Goal: Task Accomplishment & Management: Manage account settings

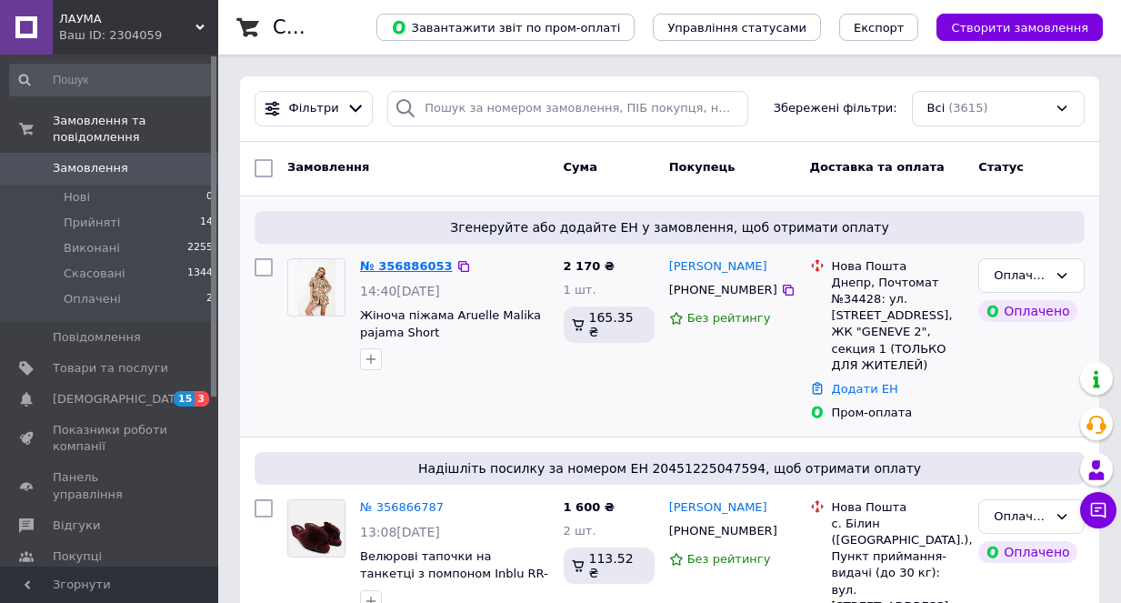
click at [407, 266] on link "№ 356886053" at bounding box center [406, 266] width 93 height 14
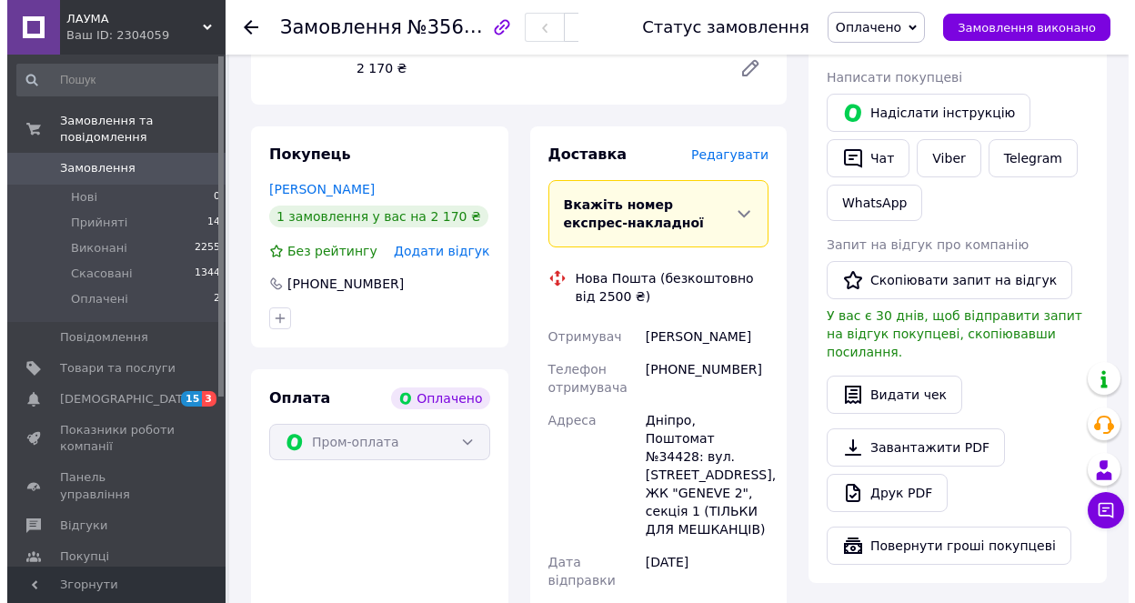
scroll to position [364, 0]
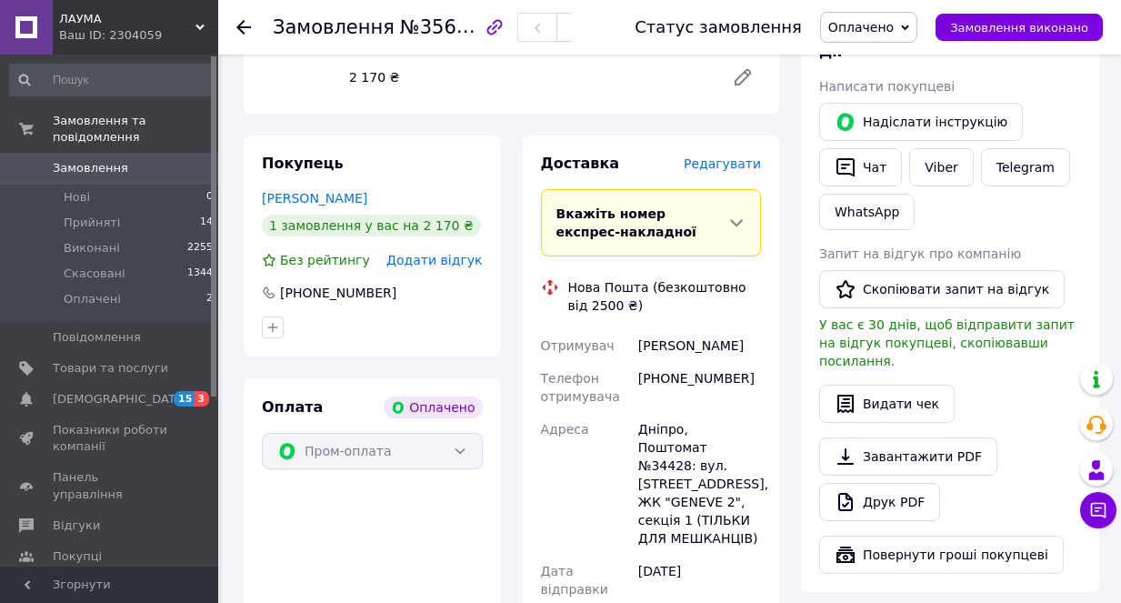
click at [729, 166] on span "Редагувати" at bounding box center [722, 163] width 77 height 15
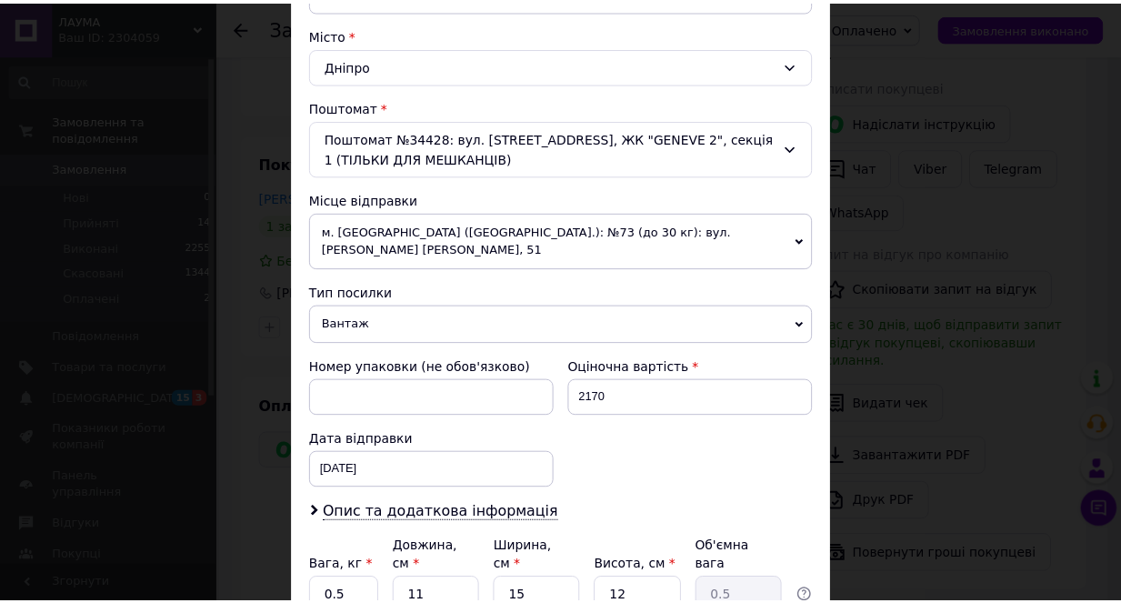
scroll to position [625, 0]
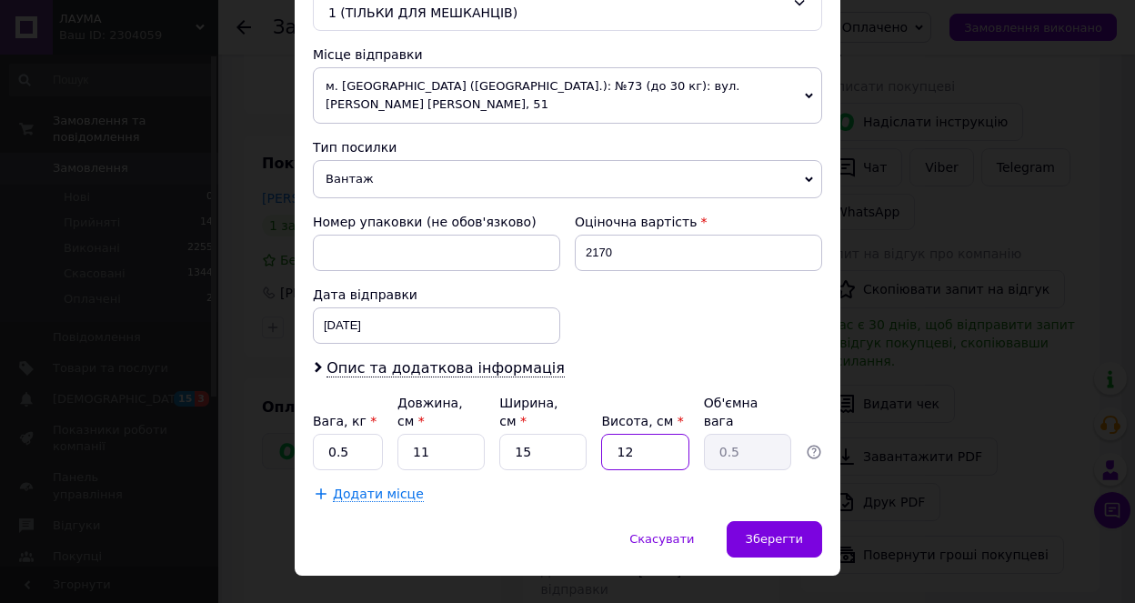
click at [645, 434] on input "12" at bounding box center [644, 452] width 87 height 36
type input "1"
type input "0.1"
type input "2"
type input "0.1"
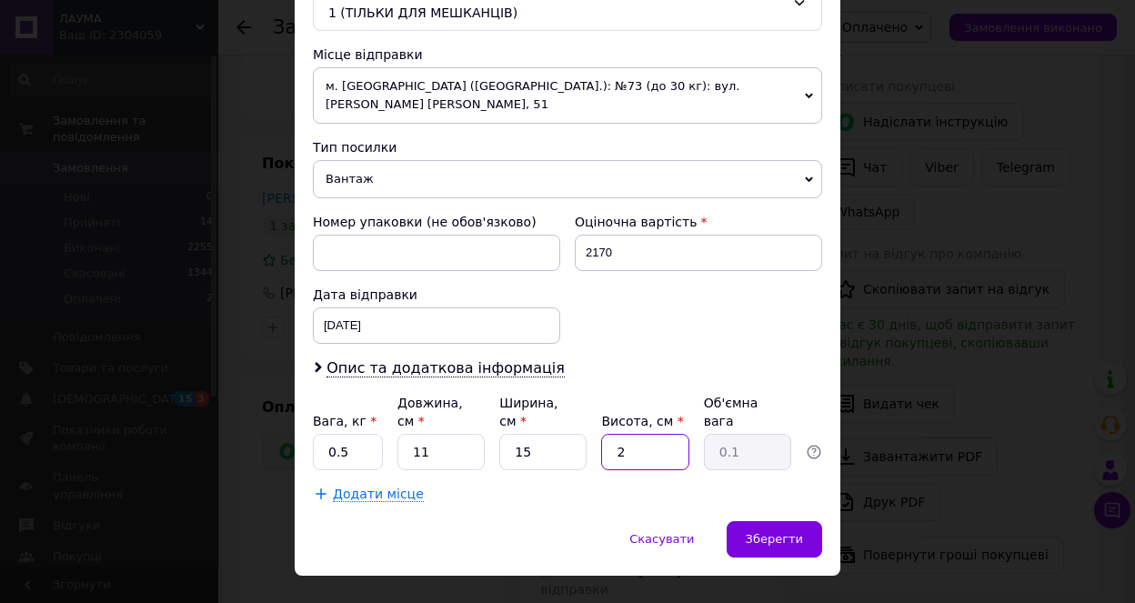
type input "25"
type input "1.03"
type input "25"
click at [550, 434] on input "15" at bounding box center [542, 452] width 87 height 36
type input "1"
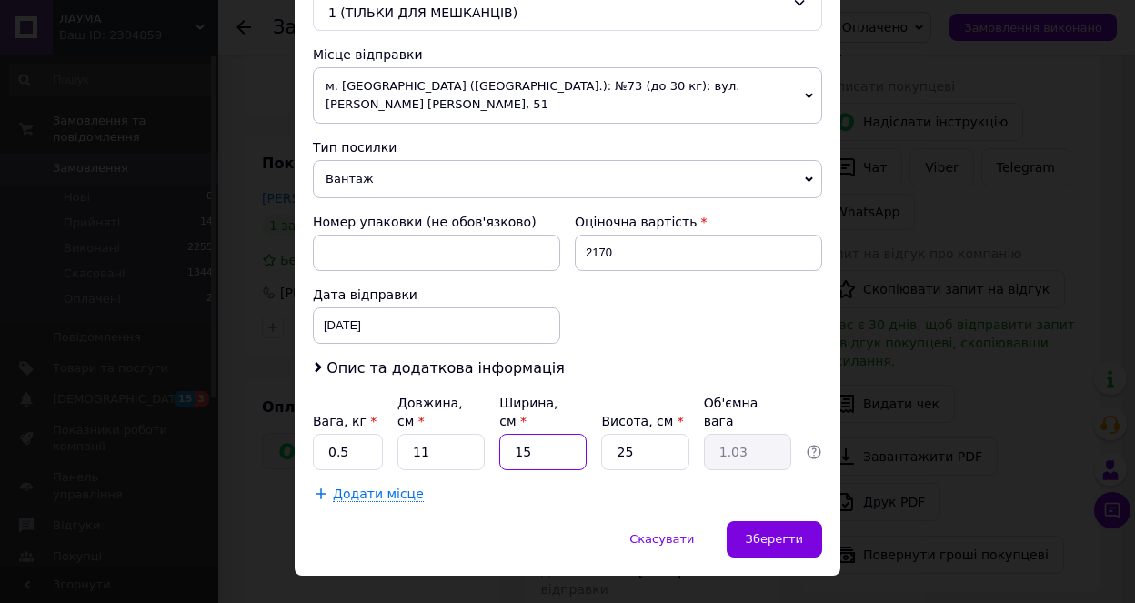
type input "0.1"
type input "7"
type input "0.48"
type input "7"
click at [444, 434] on input "11" at bounding box center [440, 452] width 87 height 36
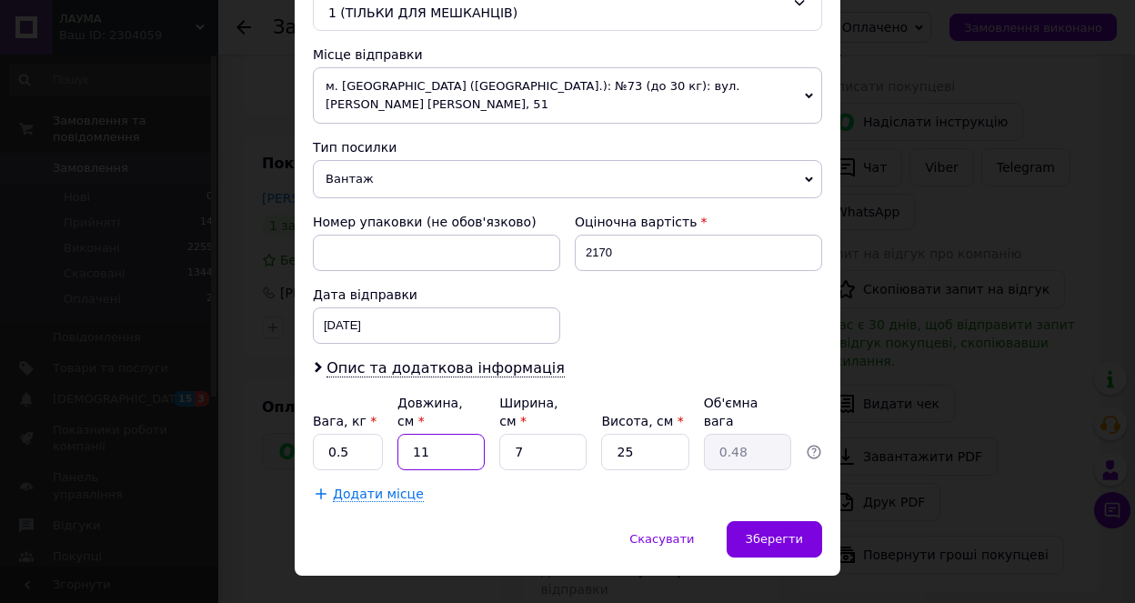
type input "1"
type input "0.1"
type input "15"
type input "0.66"
type input "15"
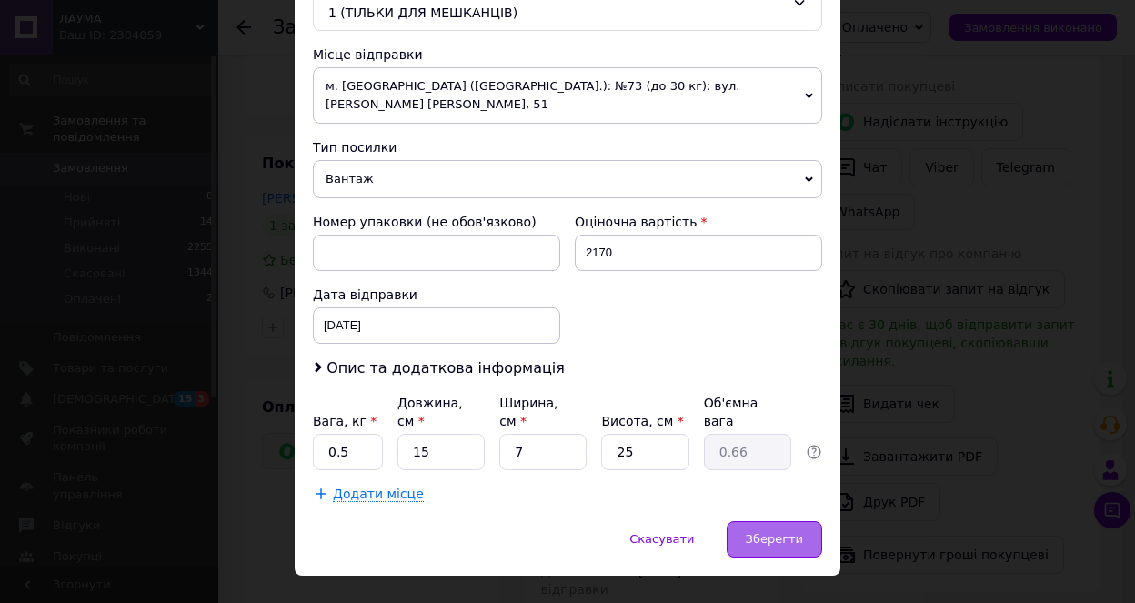
click at [769, 532] on span "Зберегти" at bounding box center [774, 539] width 57 height 14
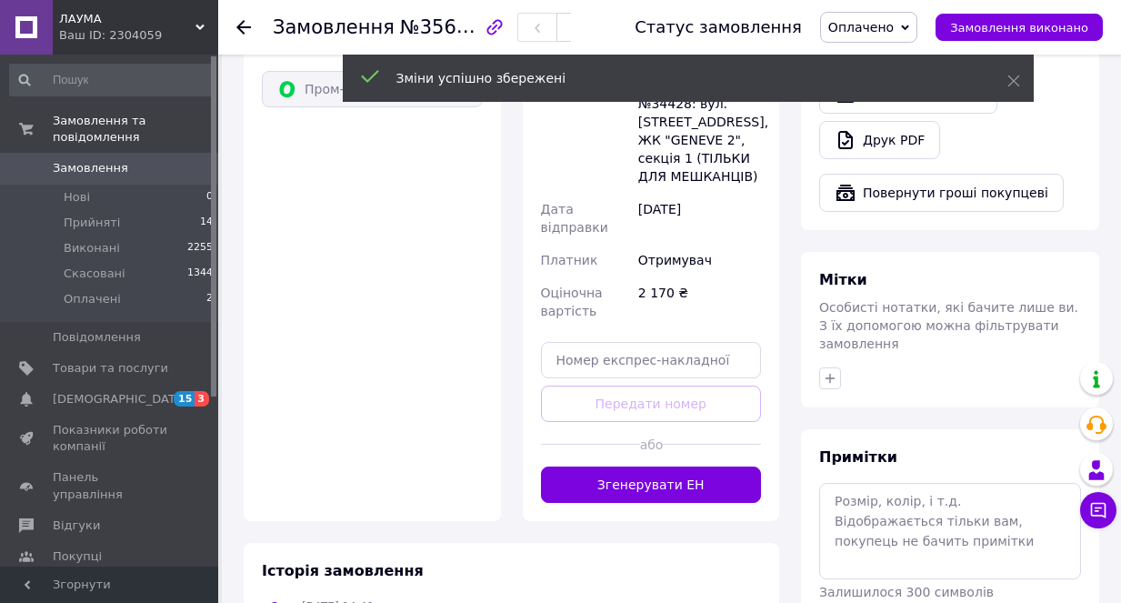
scroll to position [728, 0]
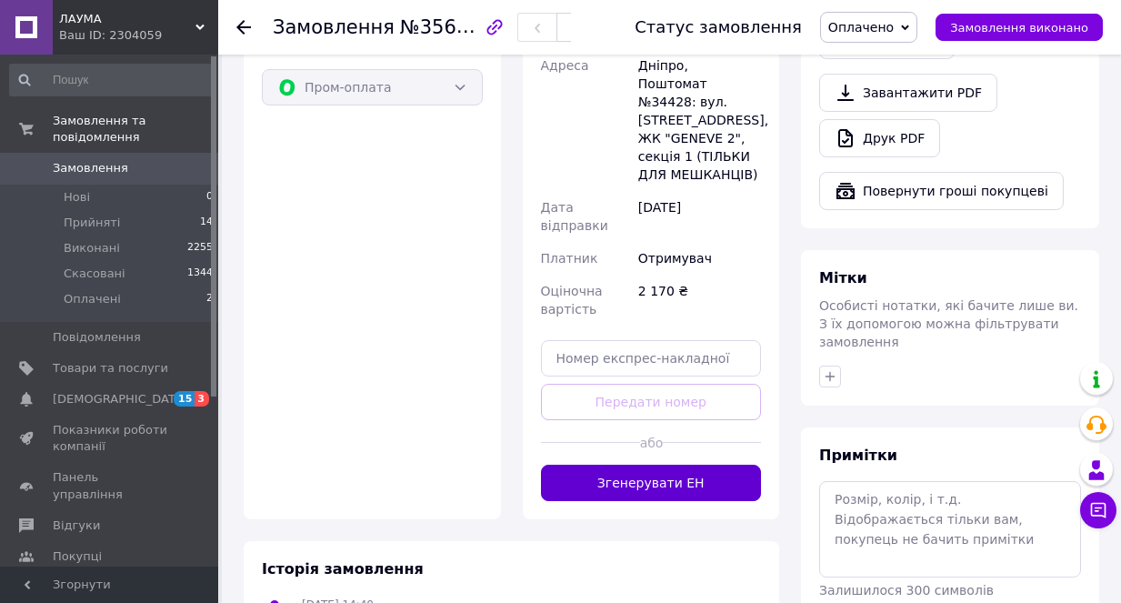
click at [641, 465] on button "Згенерувати ЕН" at bounding box center [651, 483] width 221 height 36
